Goal: Task Accomplishment & Management: Complete application form

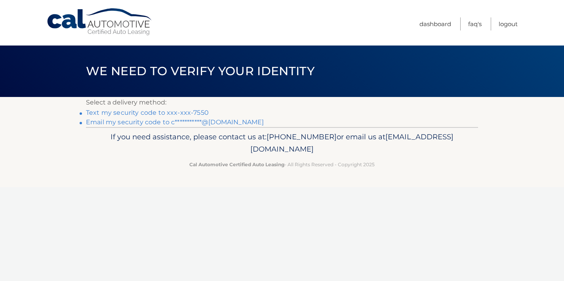
click at [192, 109] on link "Text my security code to xxx-xxx-7550" at bounding box center [147, 113] width 123 height 8
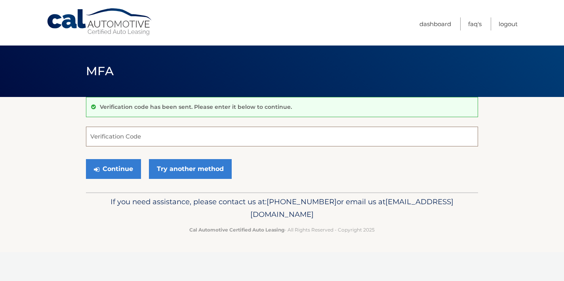
click at [181, 129] on input "Verification Code" at bounding box center [282, 137] width 392 height 20
type input "358555"
click at [128, 169] on button "Continue" at bounding box center [113, 169] width 55 height 20
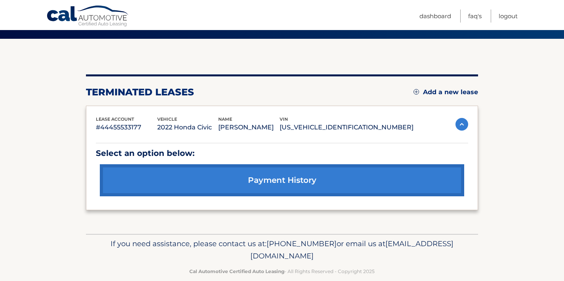
scroll to position [61, 0]
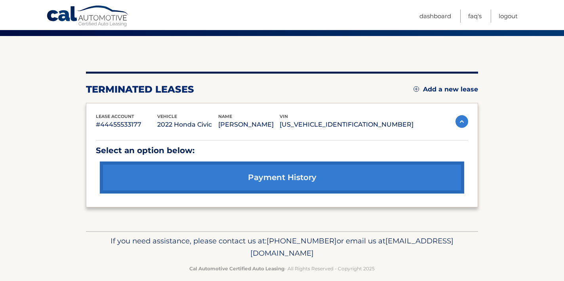
click at [449, 88] on link "Add a new lease" at bounding box center [446, 90] width 65 height 8
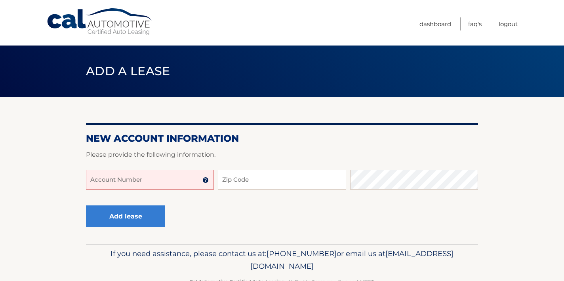
click at [163, 181] on input "Account Number" at bounding box center [150, 180] width 128 height 20
click at [158, 182] on input "44456011873" at bounding box center [150, 180] width 128 height 20
type input "44456011873"
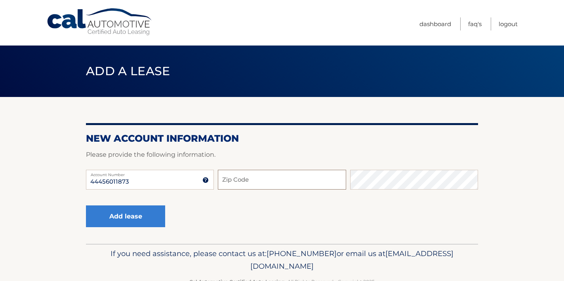
click at [245, 178] on input "Zip Code" at bounding box center [282, 180] width 128 height 20
type input "11361"
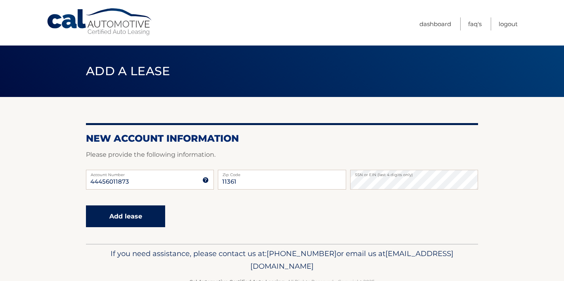
click at [140, 213] on button "Add lease" at bounding box center [125, 217] width 79 height 22
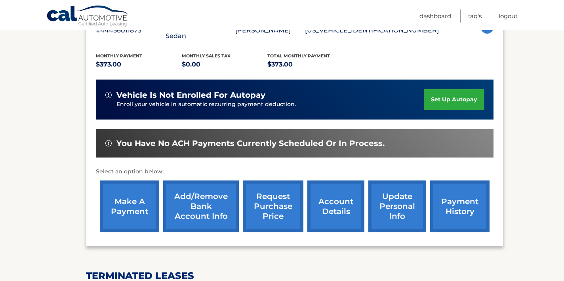
scroll to position [163, 0]
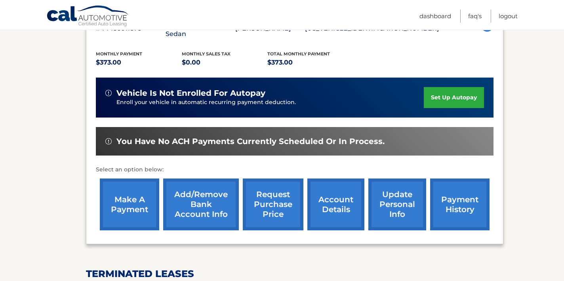
click at [145, 214] on link "make a payment" at bounding box center [129, 205] width 59 height 52
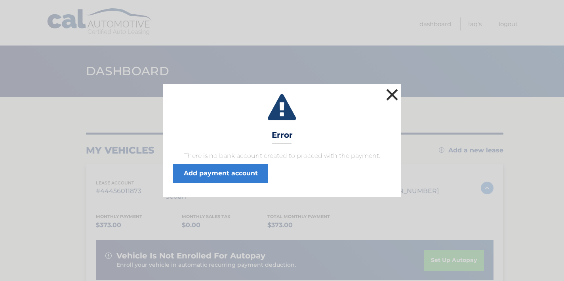
click at [389, 93] on button "×" at bounding box center [392, 95] width 16 height 16
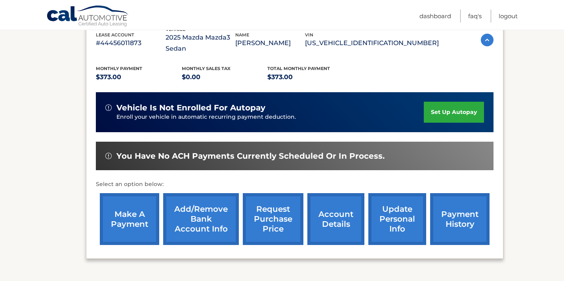
scroll to position [152, 0]
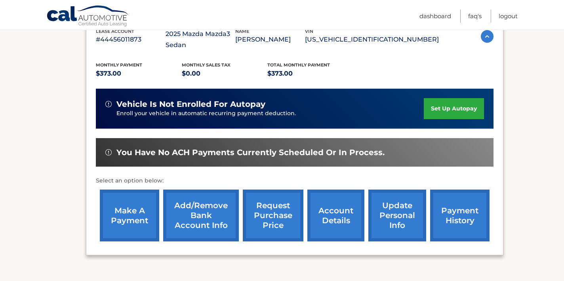
click at [334, 222] on link "account details" at bounding box center [335, 216] width 57 height 52
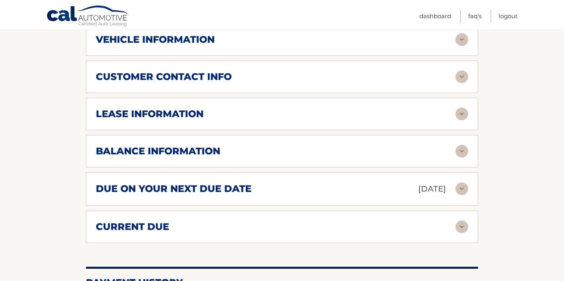
scroll to position [573, 0]
